Goal: Check status

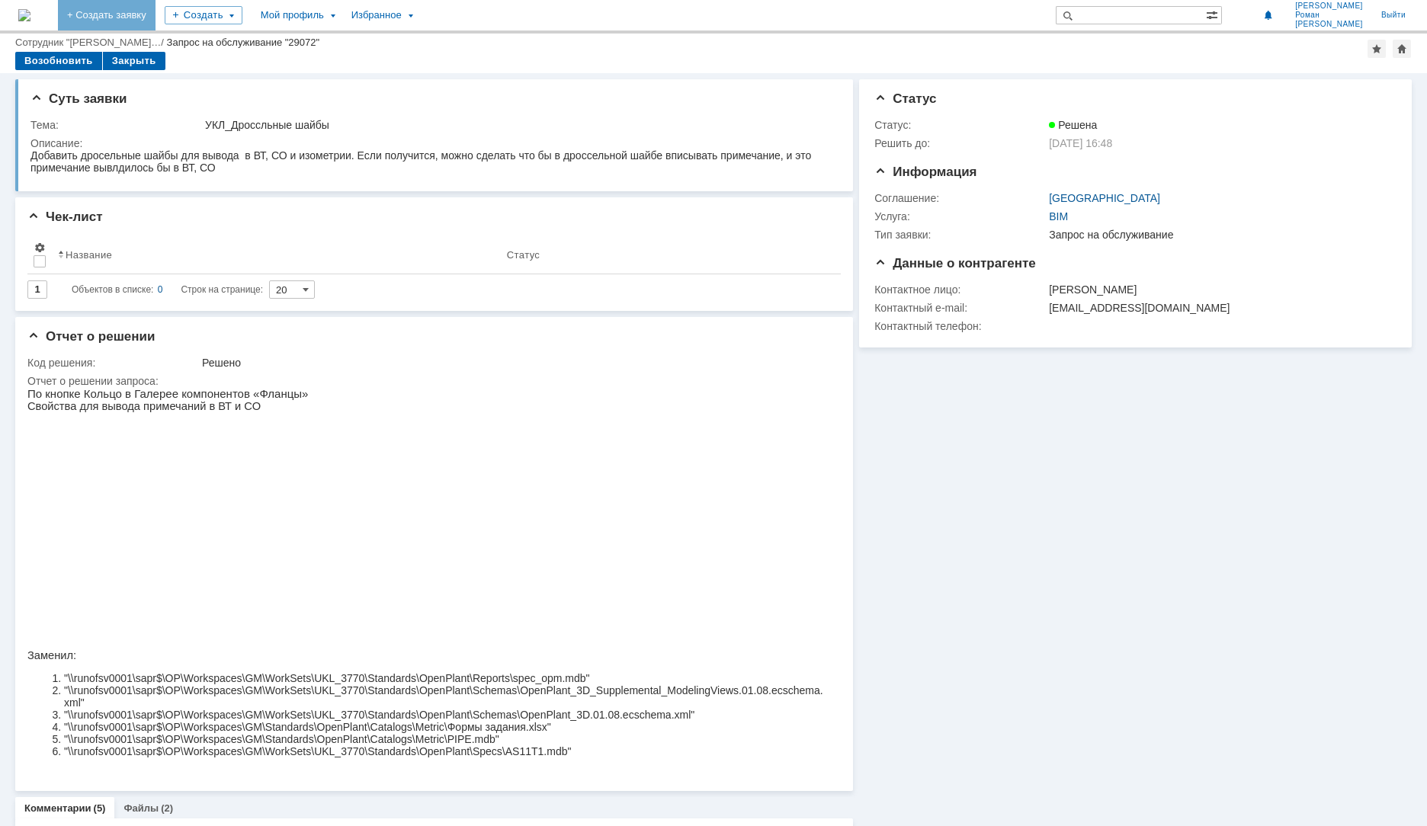
scroll to position [152, 0]
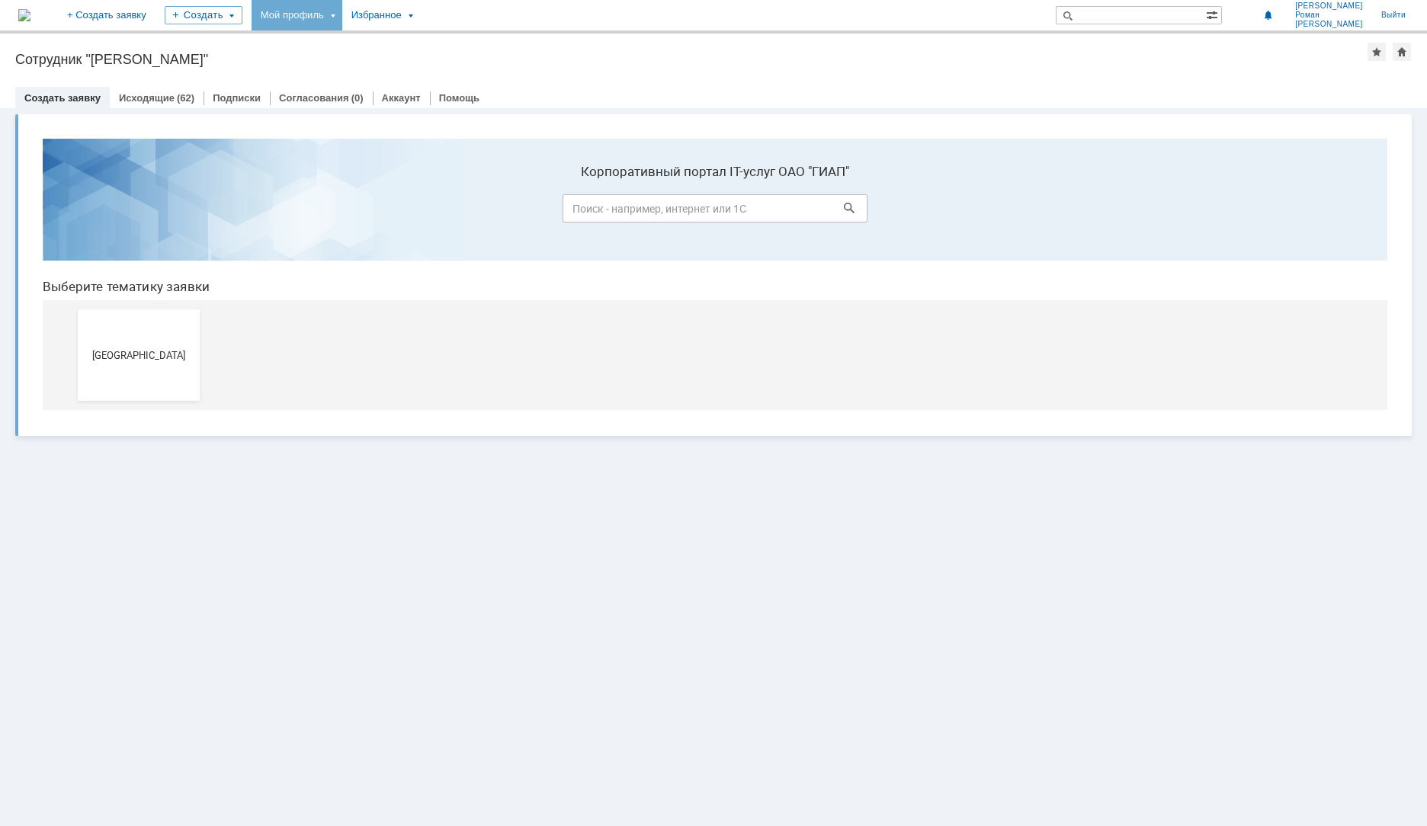
click at [342, 12] on div "Мой профиль" at bounding box center [296, 15] width 91 height 30
click at [461, 64] on link "Мои заявки" at bounding box center [434, 70] width 116 height 18
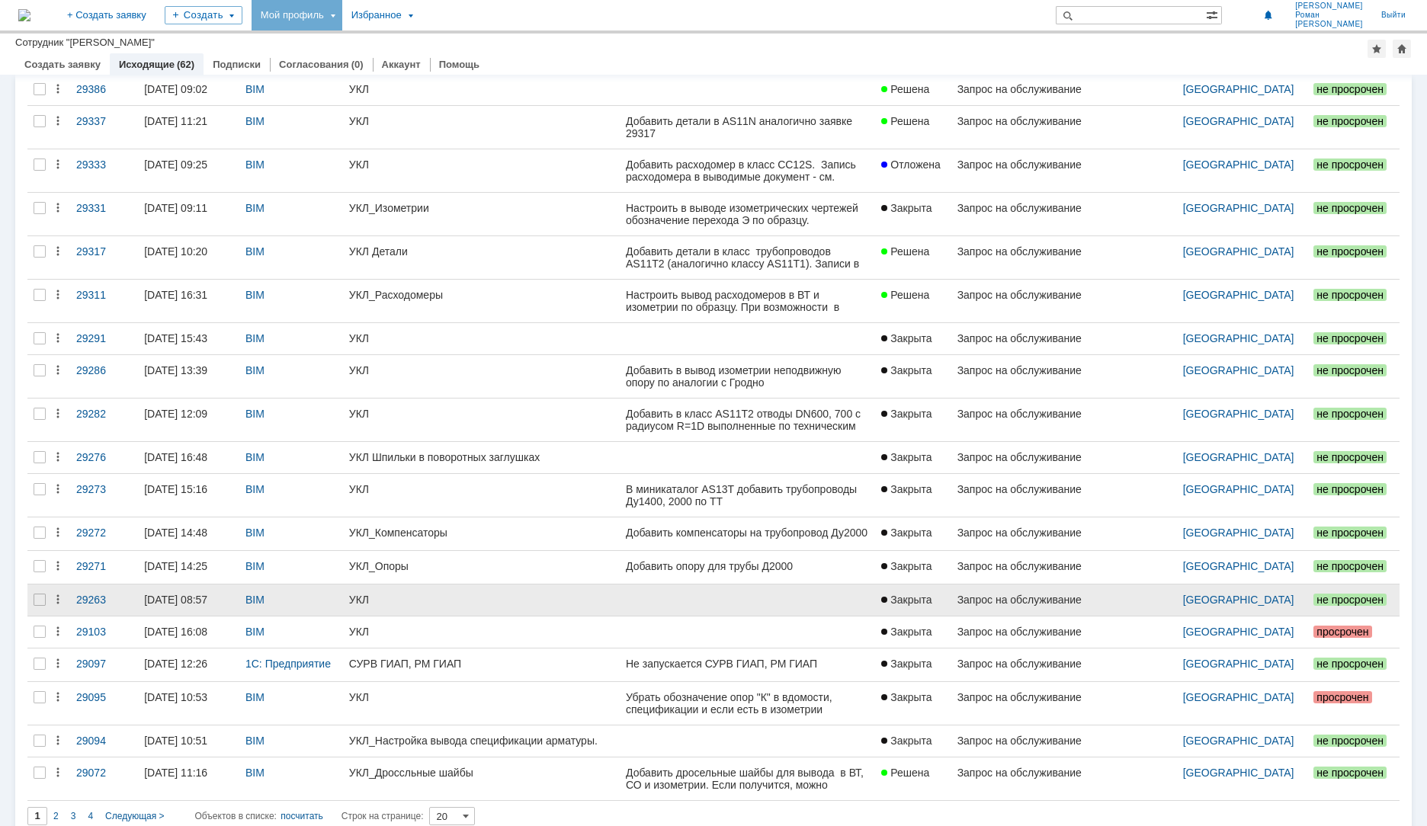
scroll to position [152, 0]
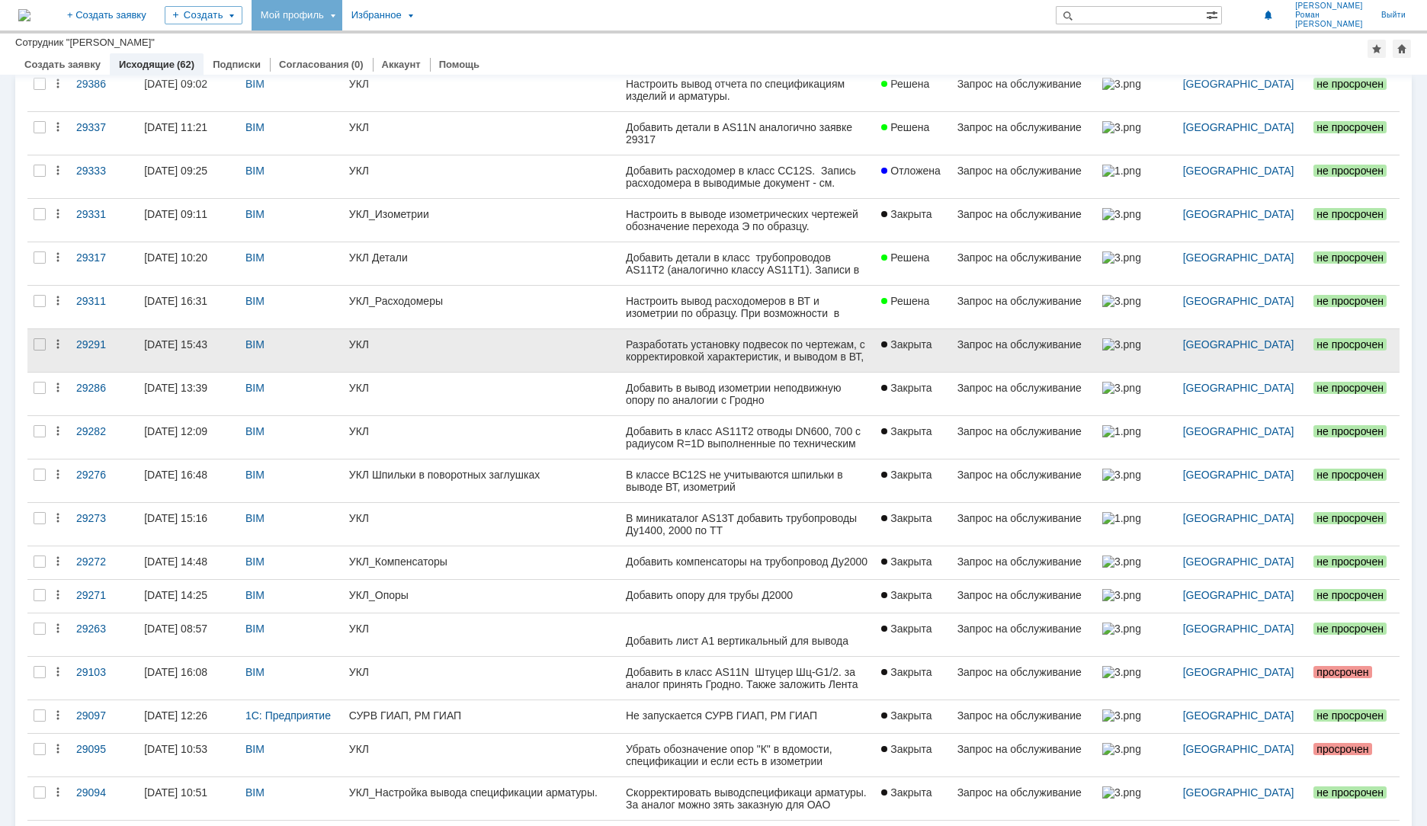
click at [414, 360] on link "УКЛ" at bounding box center [481, 350] width 277 height 43
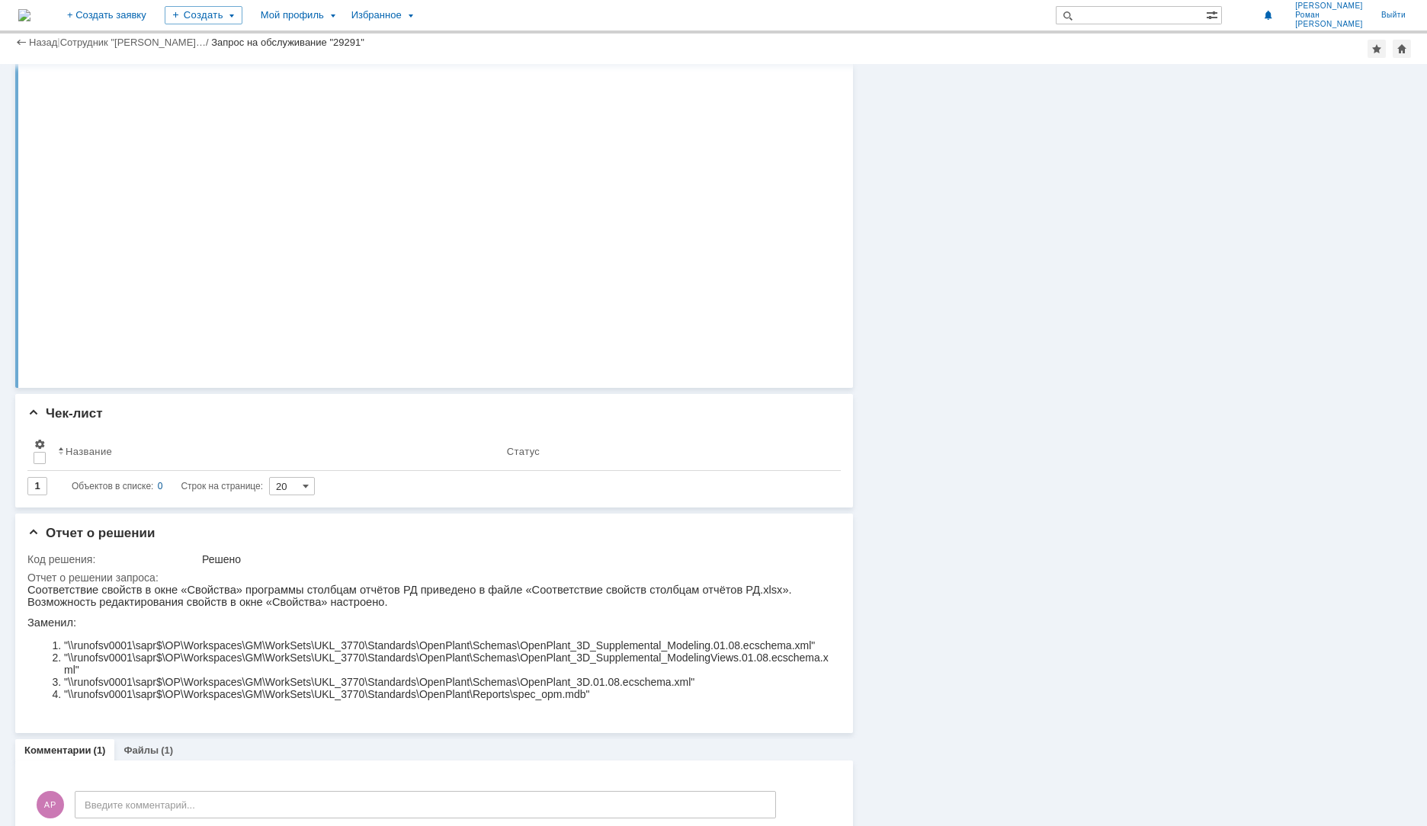
scroll to position [644, 0]
